Goal: Download file/media

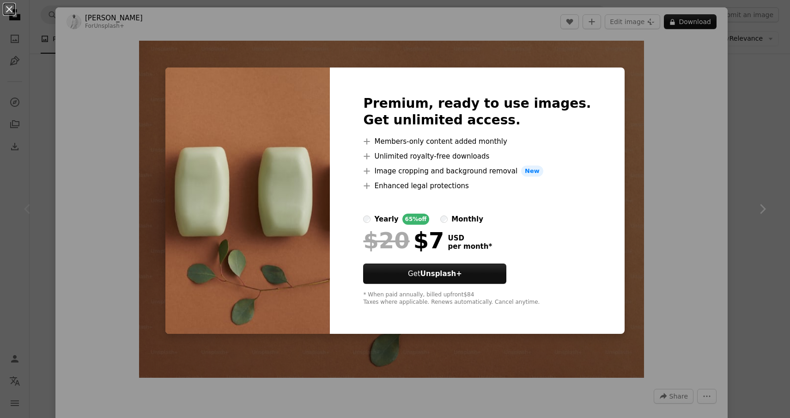
scroll to position [17, 0]
click at [633, 174] on div "An X shape Premium, ready to use images. Get unlimited access. A plus sign Memb…" at bounding box center [395, 209] width 790 height 418
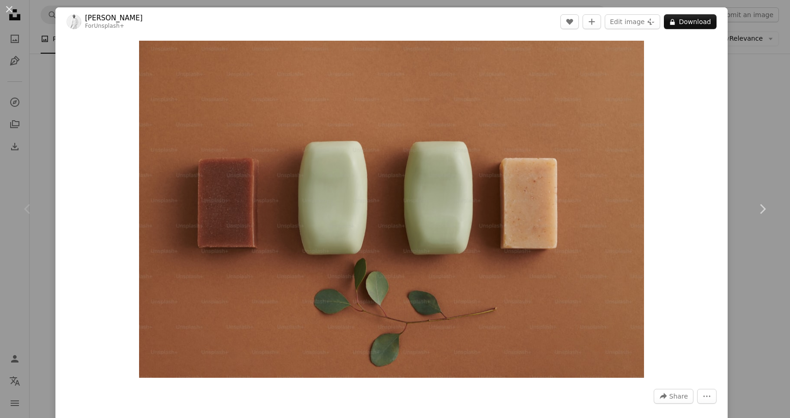
click at [755, 94] on div "An X shape Chevron left Chevron right [PERSON_NAME] For Unsplash+ A heart A plu…" at bounding box center [395, 209] width 790 height 418
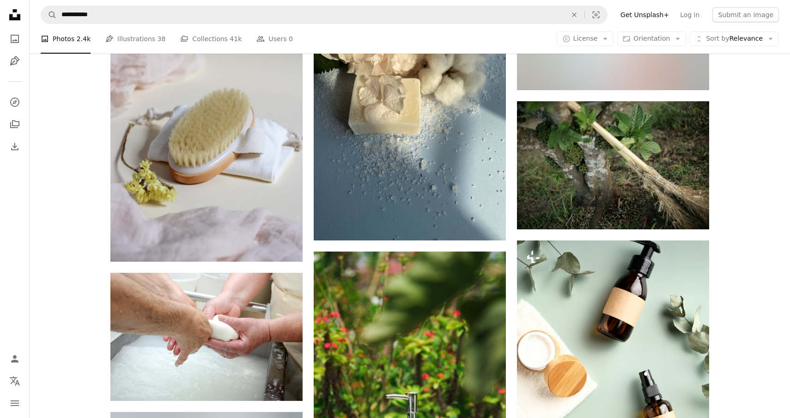
scroll to position [2485, 0]
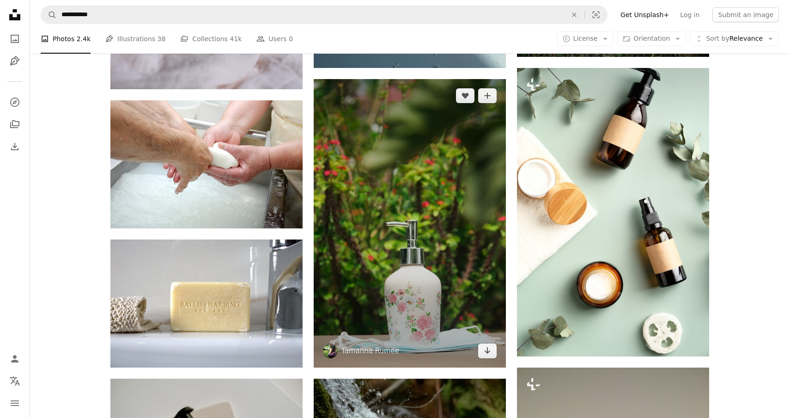
click at [468, 248] on img at bounding box center [410, 223] width 192 height 288
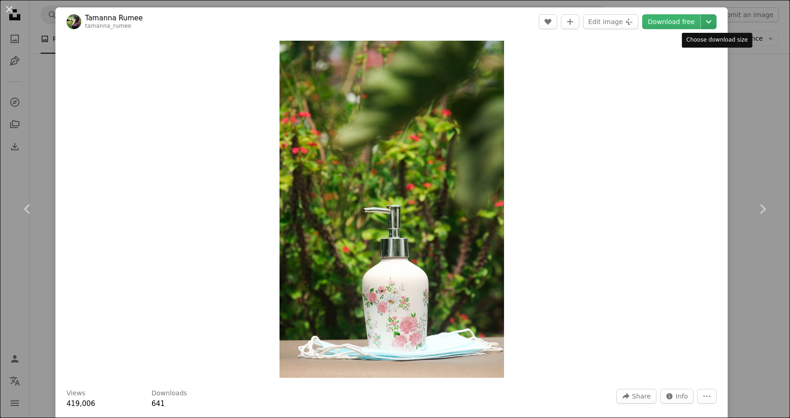
click at [716, 22] on icon "Chevron down" at bounding box center [708, 21] width 15 height 11
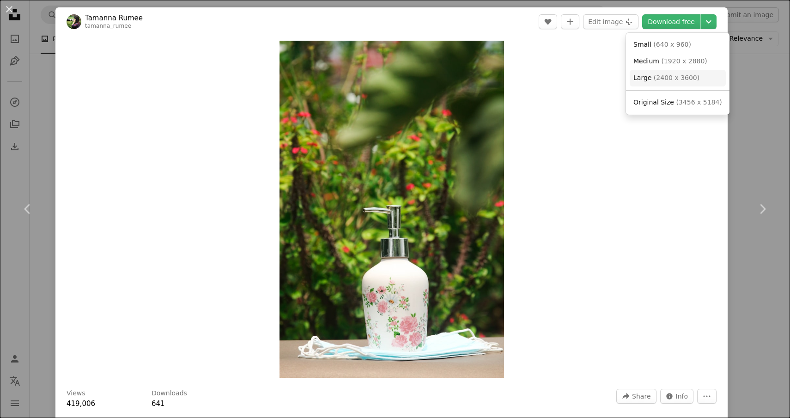
click at [665, 78] on span "( 2400 x 3600 )" at bounding box center [677, 77] width 46 height 7
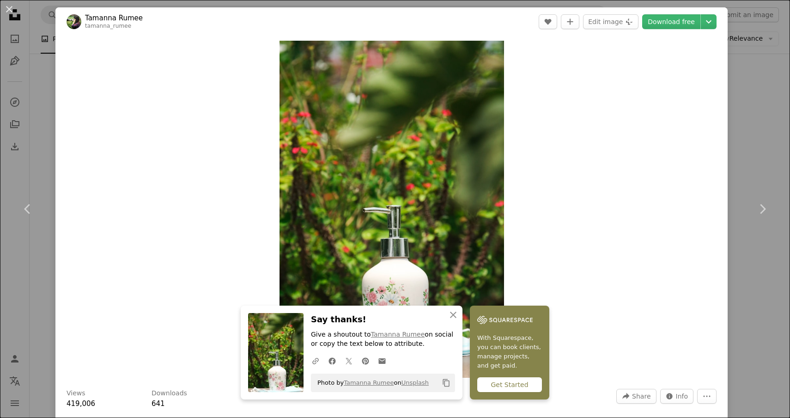
click at [767, 116] on div "An X shape Chevron left Chevron right Tamanna Rumee tamanna_rumee A heart A plu…" at bounding box center [395, 209] width 790 height 418
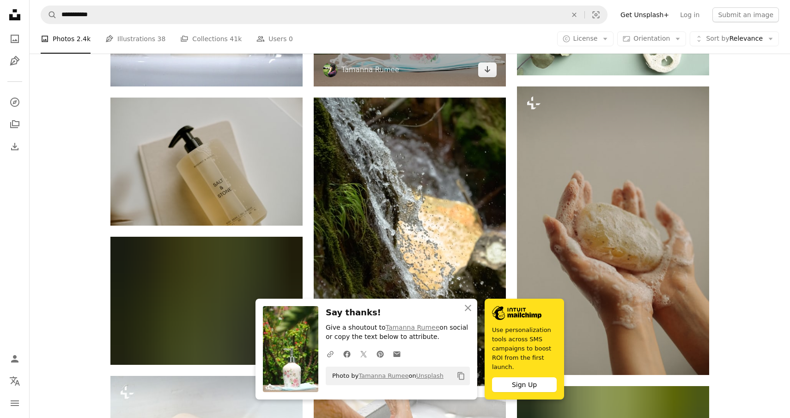
scroll to position [2819, 0]
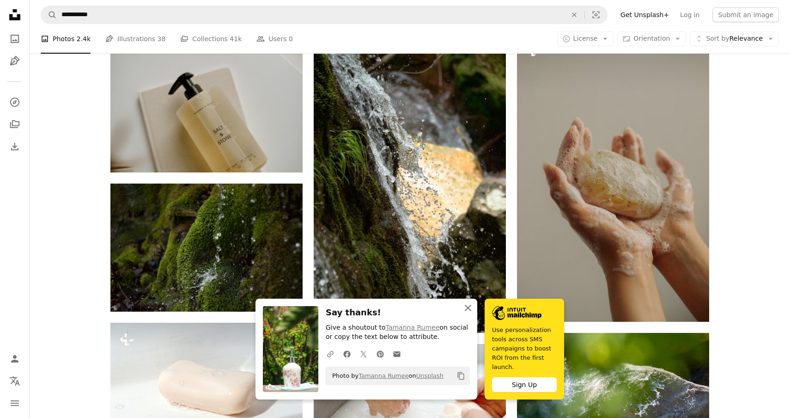
click at [466, 309] on icon "button" at bounding box center [468, 307] width 6 height 6
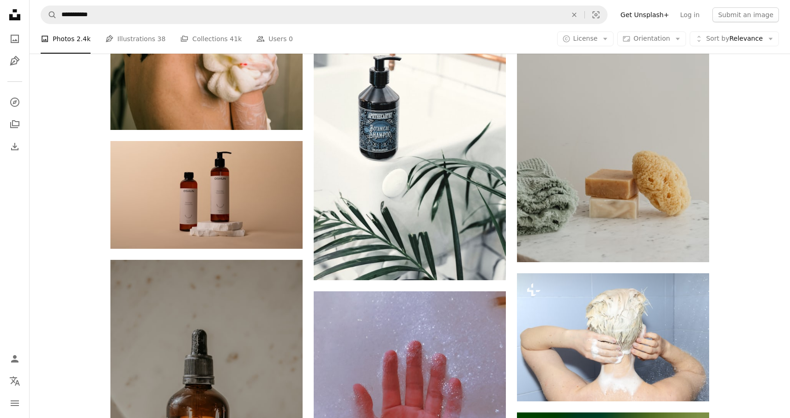
scroll to position [6376, 0]
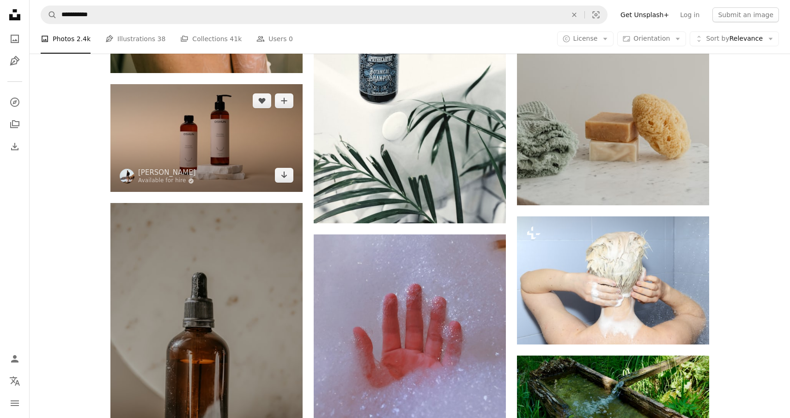
click at [178, 107] on img at bounding box center [206, 138] width 192 height 108
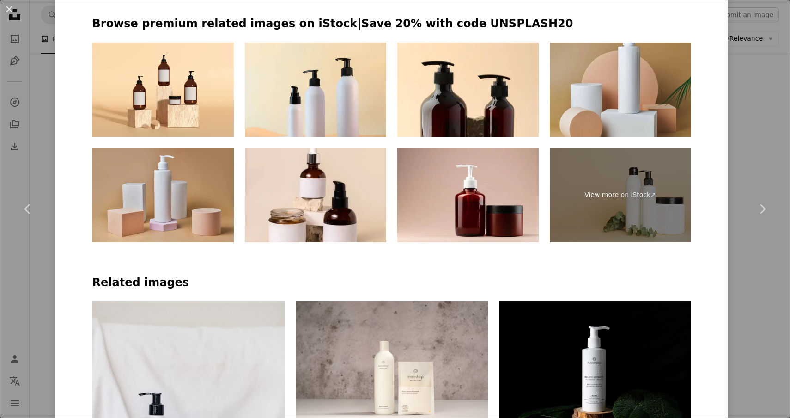
scroll to position [801, 0]
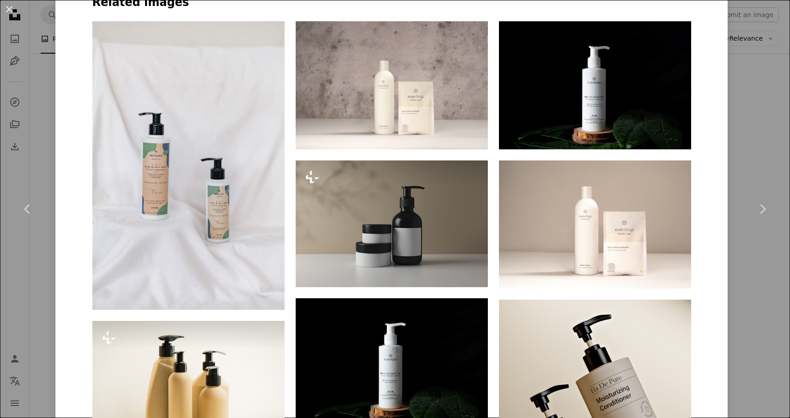
drag, startPoint x: 763, startPoint y: 153, endPoint x: 519, endPoint y: 35, distance: 271.0
click at [763, 153] on div "An X shape Chevron left Chevron right [PERSON_NAME] Available for hire A checkm…" at bounding box center [395, 209] width 790 height 418
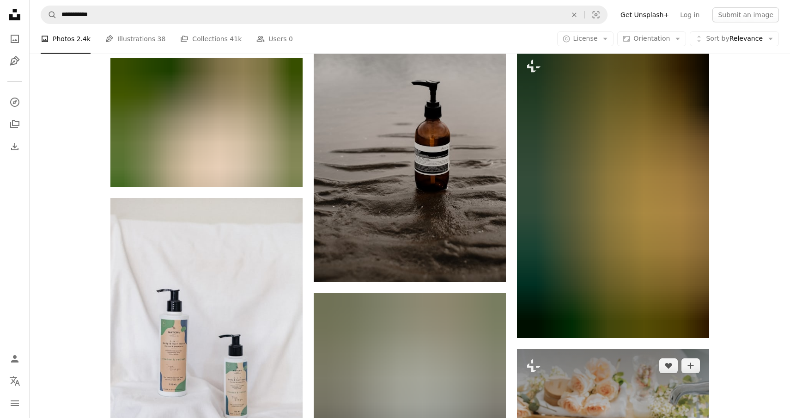
scroll to position [6969, 0]
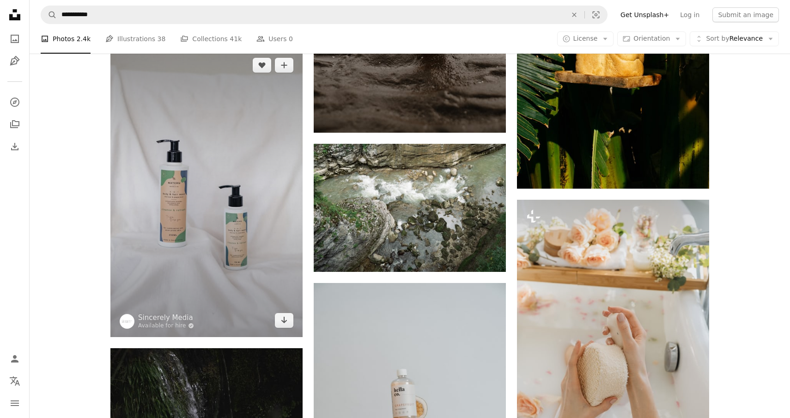
click at [207, 200] on img at bounding box center [206, 192] width 192 height 288
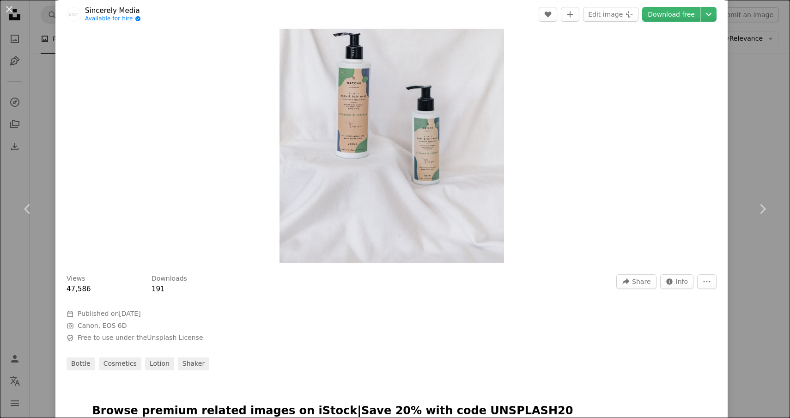
scroll to position [467, 0]
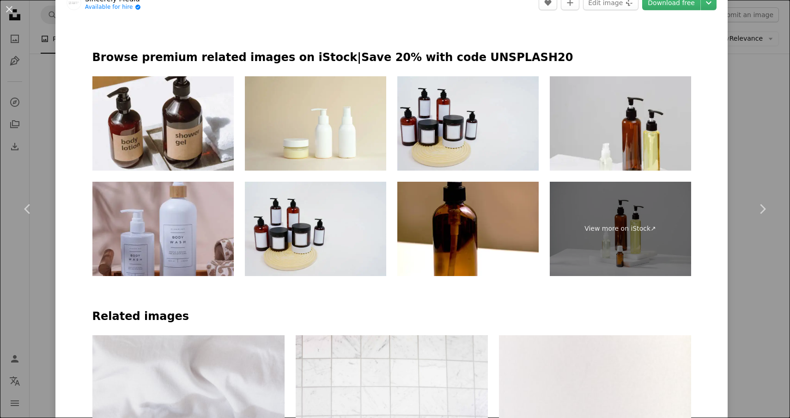
click at [763, 111] on div "An X shape Chevron left Chevron right Sincerely Media Available for hire A chec…" at bounding box center [395, 209] width 790 height 418
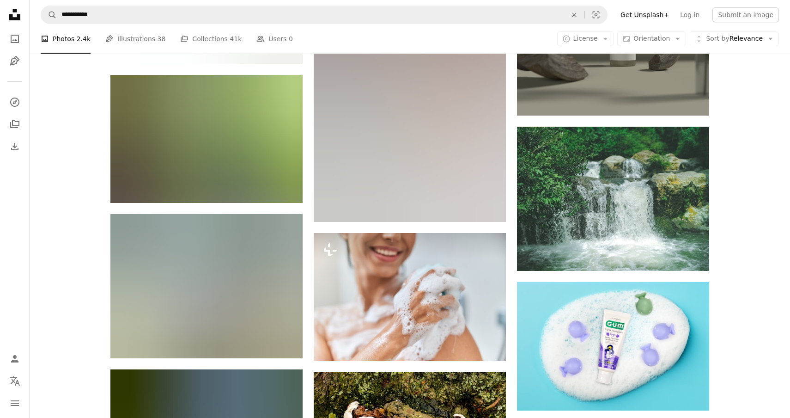
scroll to position [15098, 0]
